Goal: Find specific page/section: Find specific page/section

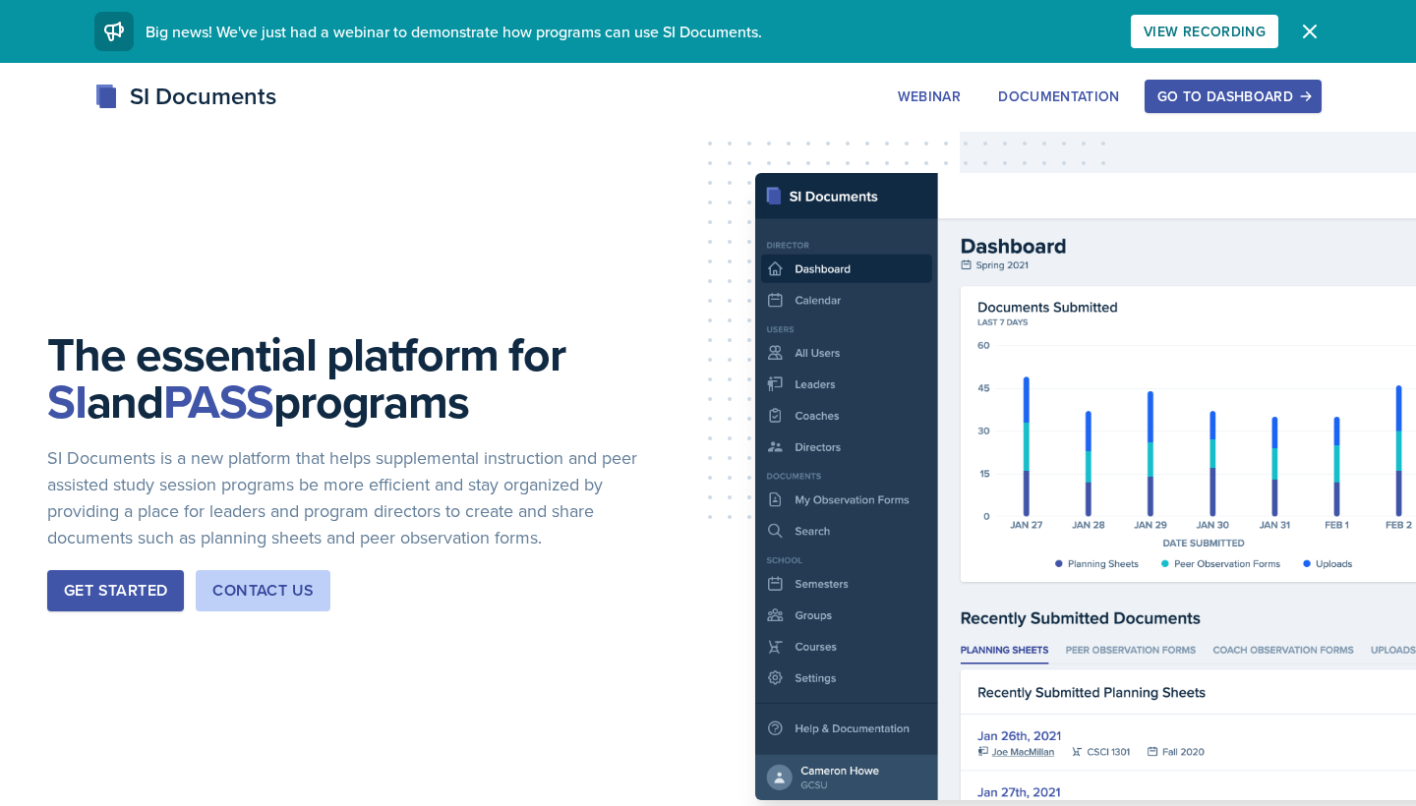
click at [1221, 94] on div "Go to Dashboard" at bounding box center [1232, 96] width 151 height 16
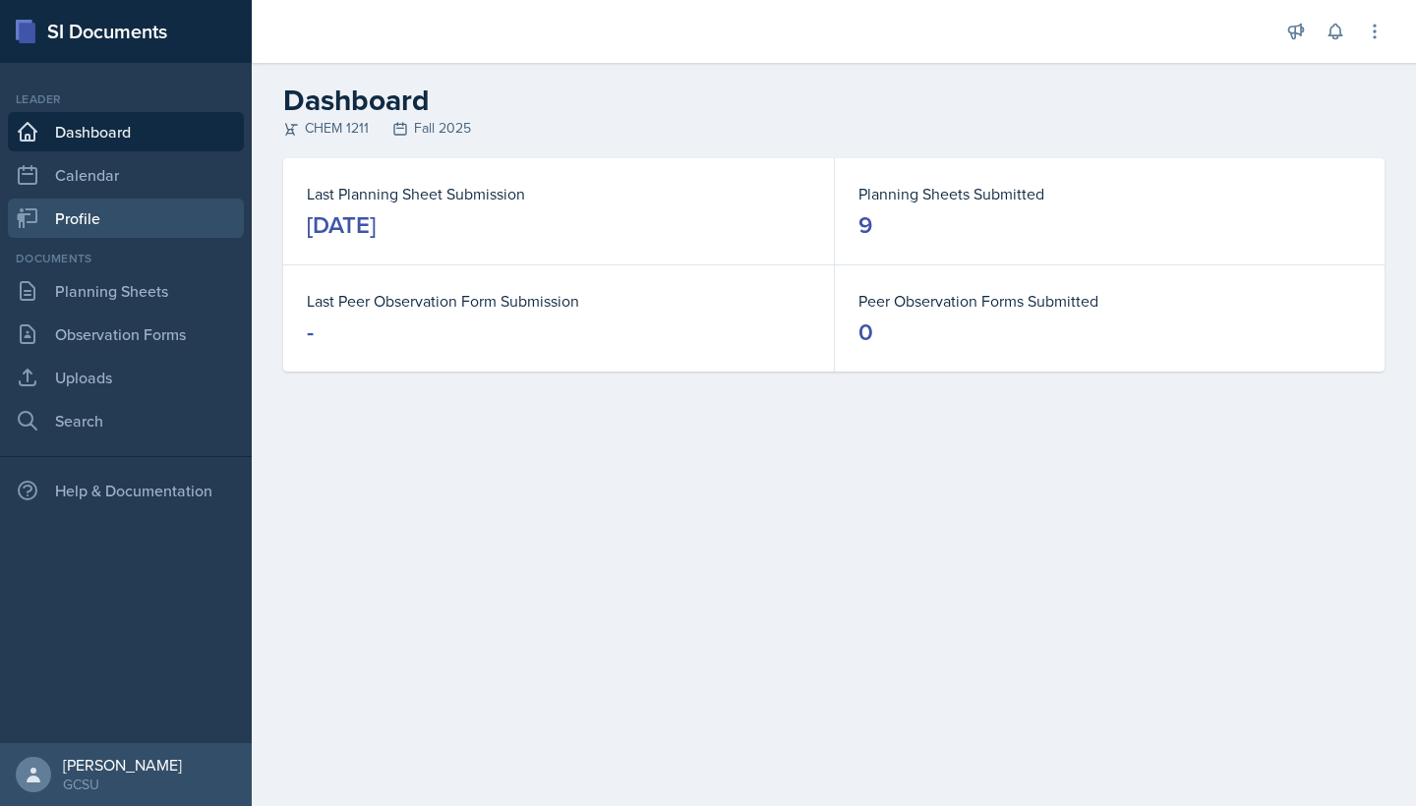
click at [70, 217] on link "Profile" at bounding box center [126, 218] width 236 height 39
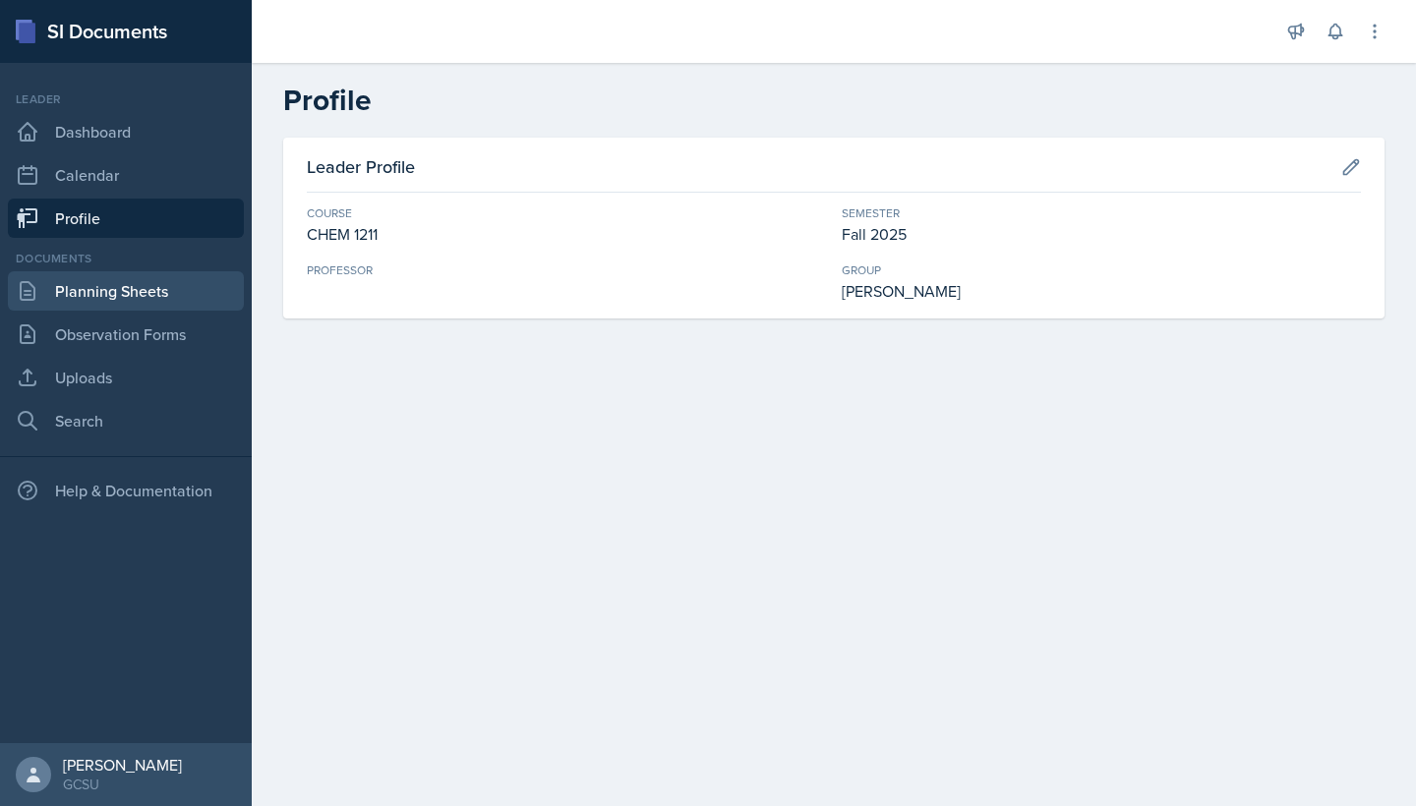
click at [119, 296] on link "Planning Sheets" at bounding box center [126, 290] width 236 height 39
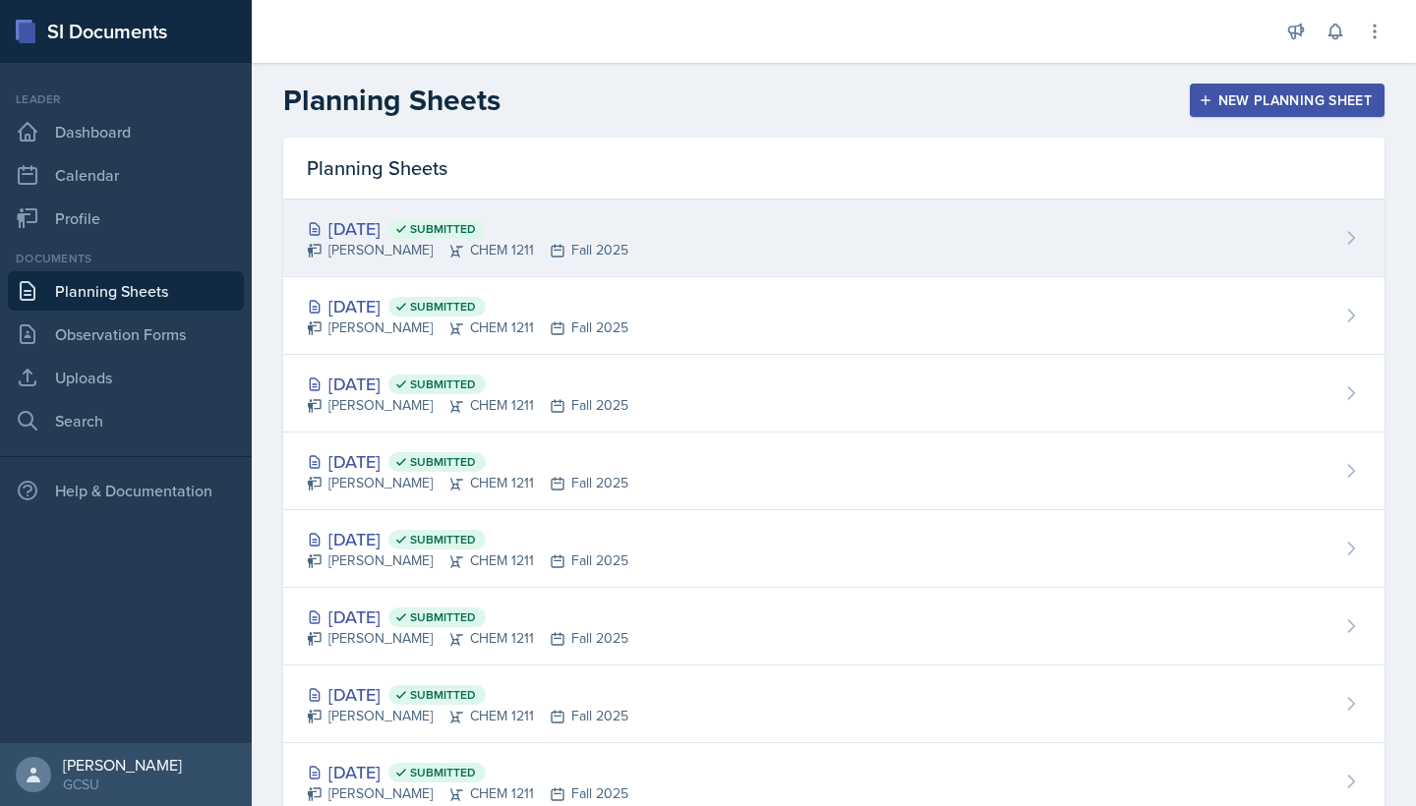
click at [381, 217] on div "[DATE] Submitted" at bounding box center [468, 228] width 322 height 27
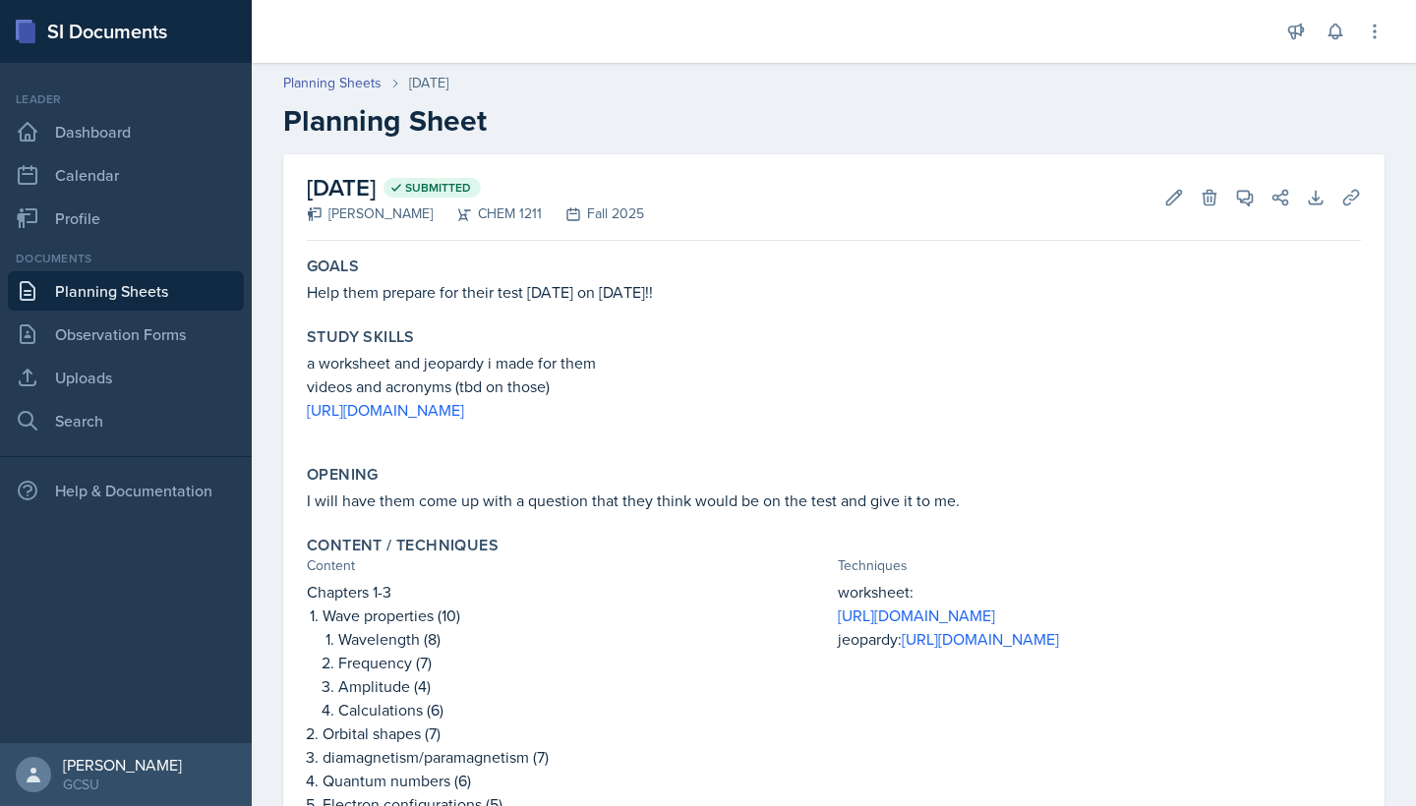
drag, startPoint x: 291, startPoint y: 408, endPoint x: 549, endPoint y: 409, distance: 257.6
click at [549, 409] on div "[DATE] Submitted [PERSON_NAME] CHEM 1211 Fall 2025 Edit Delete View Comments Co…" at bounding box center [833, 618] width 1101 height 929
copy link "[URL][DOMAIN_NAME]"
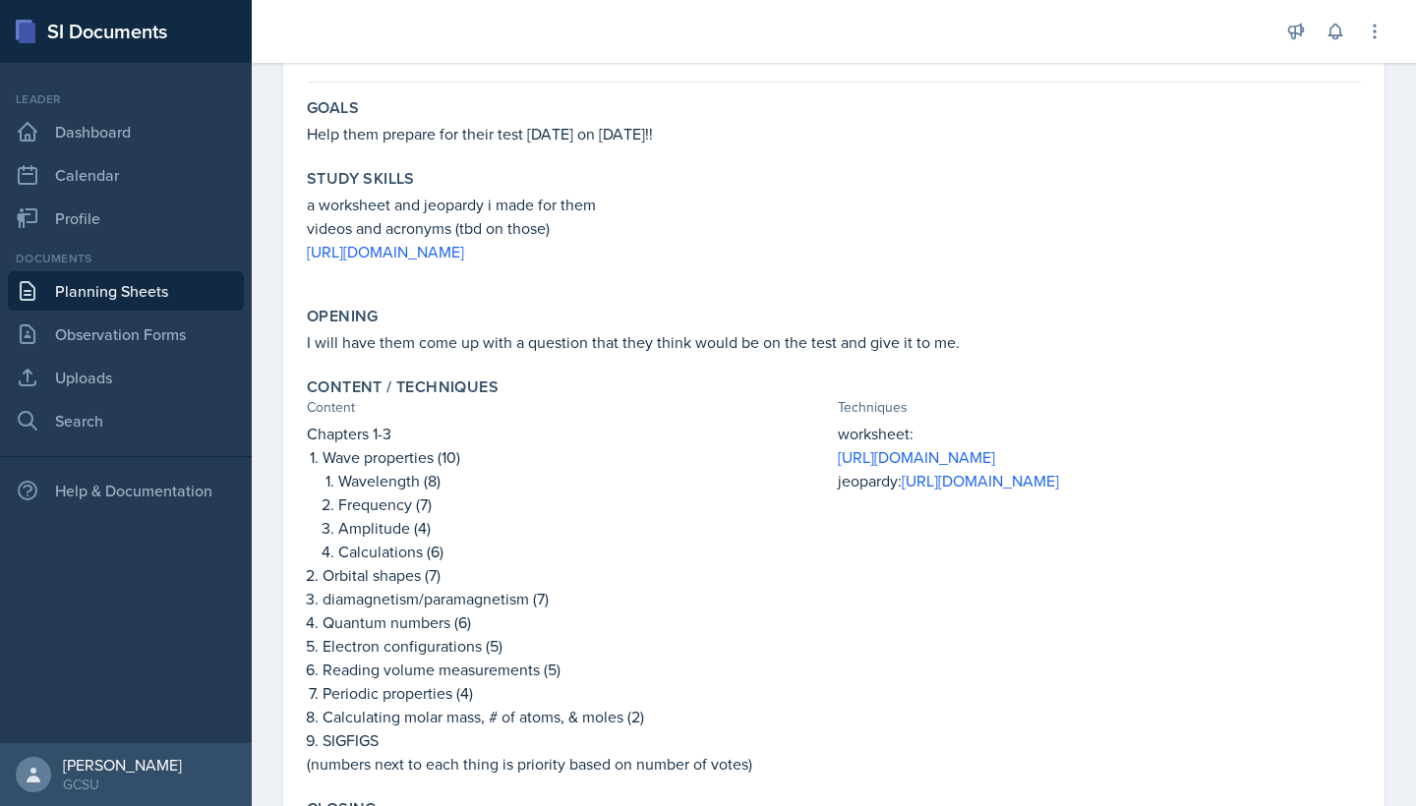
scroll to position [199, 0]
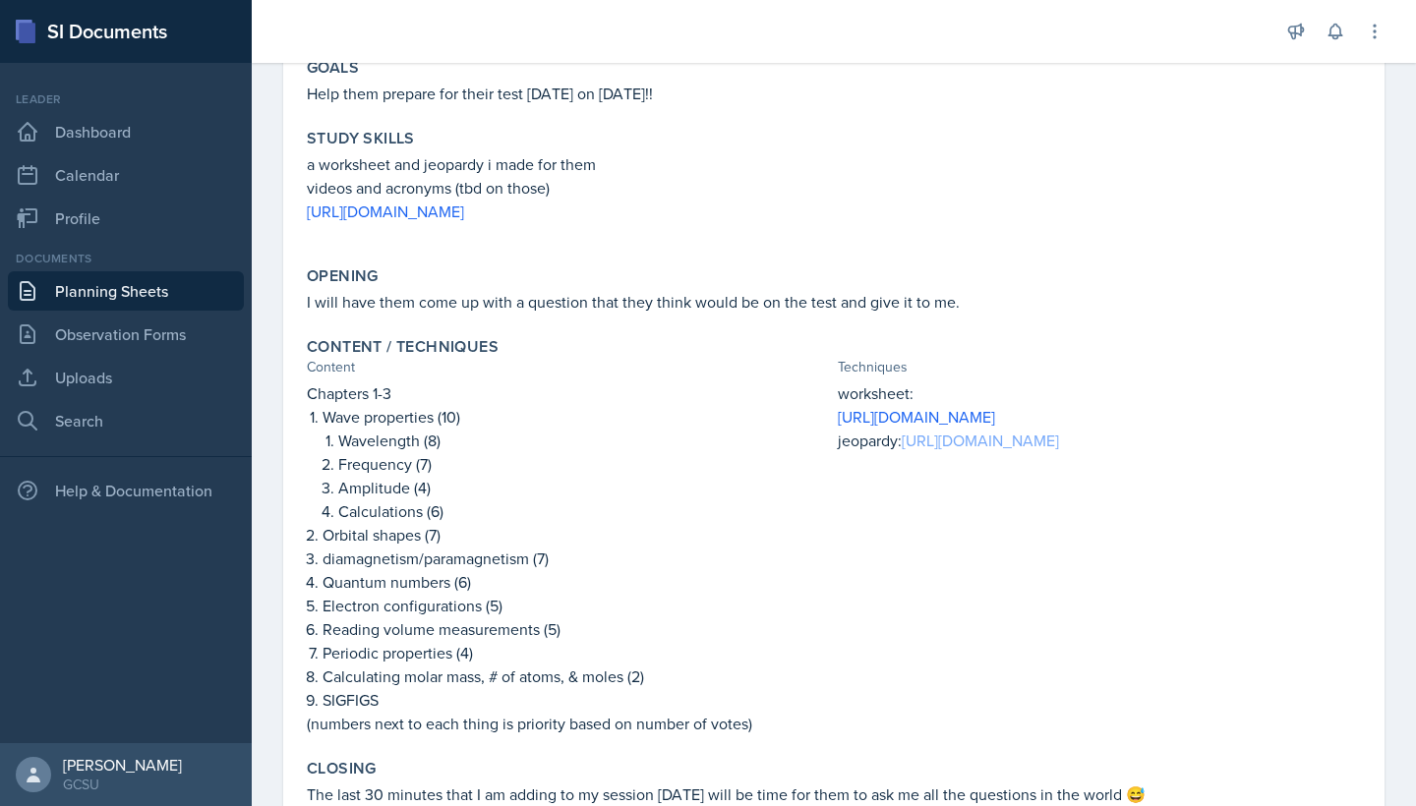
click at [902, 451] on link "[URL][DOMAIN_NAME]" at bounding box center [980, 441] width 157 height 22
click at [788, 288] on div "Opening I will have them come up with a question that they think would be on th…" at bounding box center [834, 290] width 1070 height 63
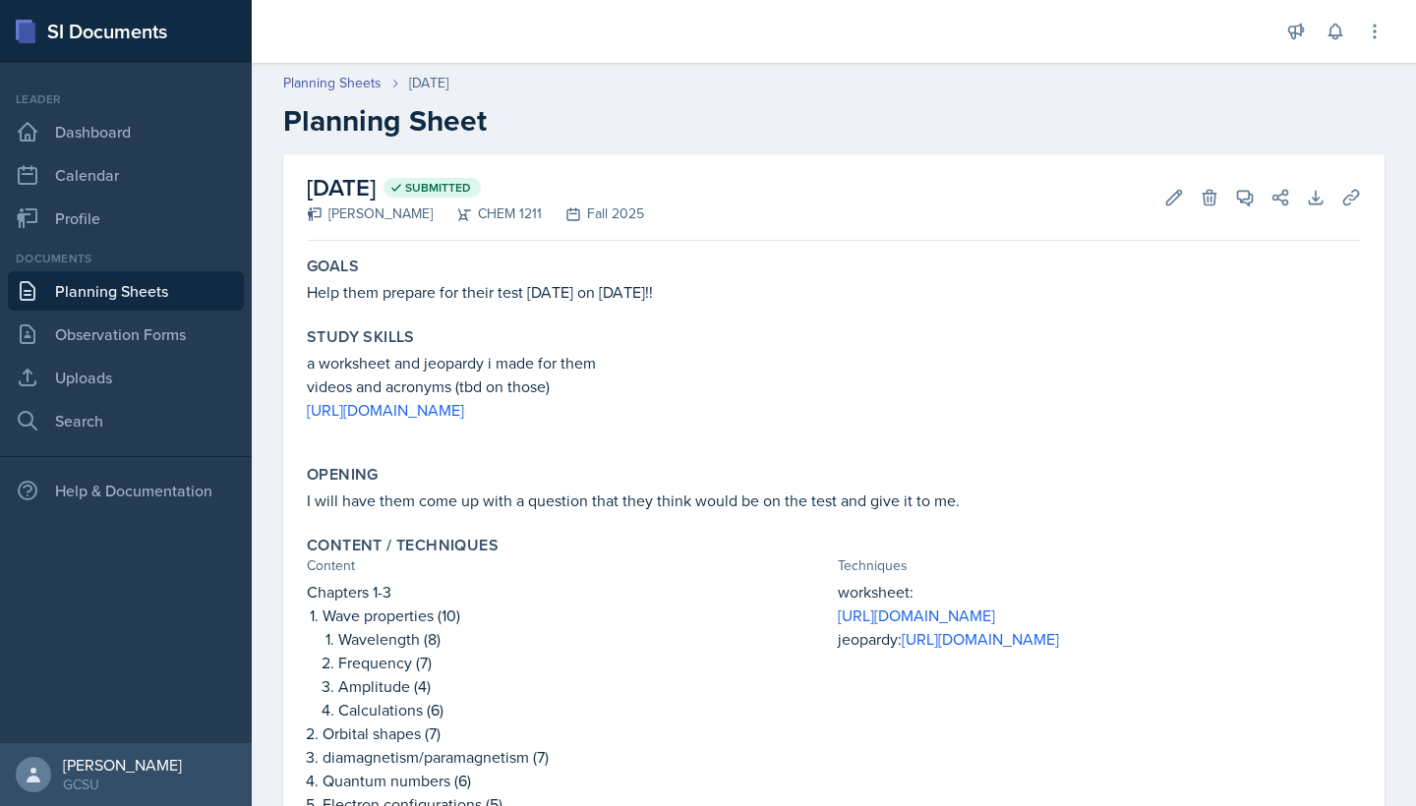
scroll to position [0, 0]
